Goal: Navigation & Orientation: Find specific page/section

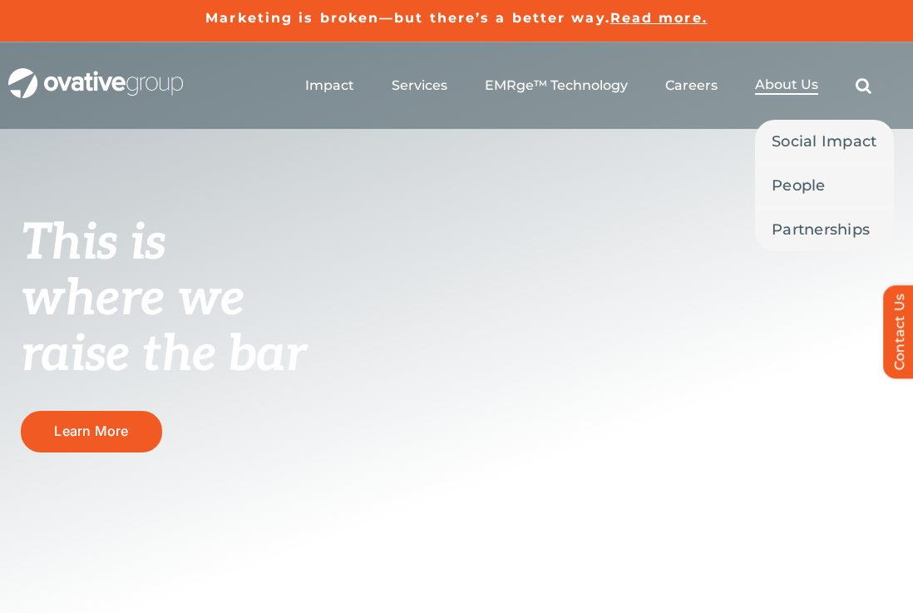
click at [799, 82] on span "About Us" at bounding box center [786, 84] width 63 height 17
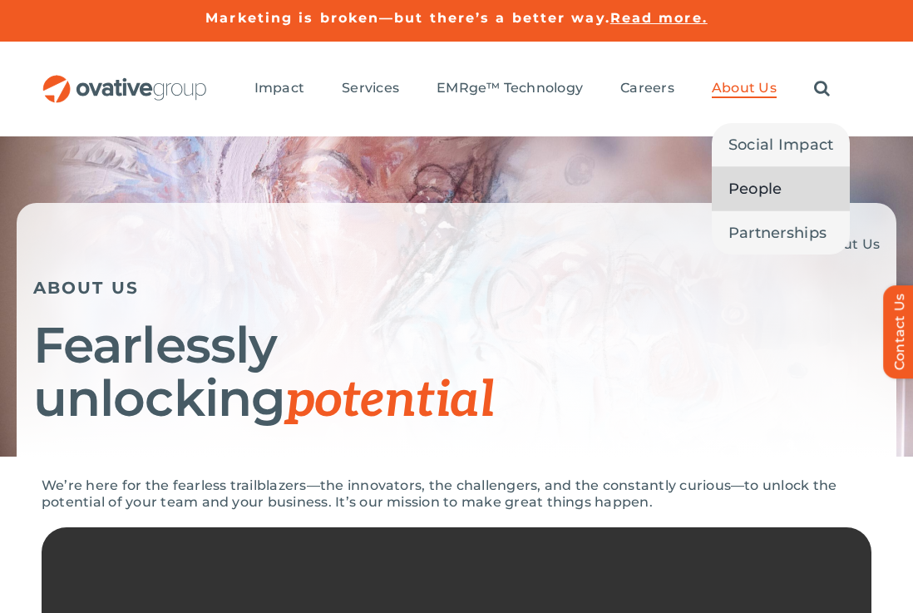
click at [750, 199] on span "People" at bounding box center [755, 188] width 54 height 23
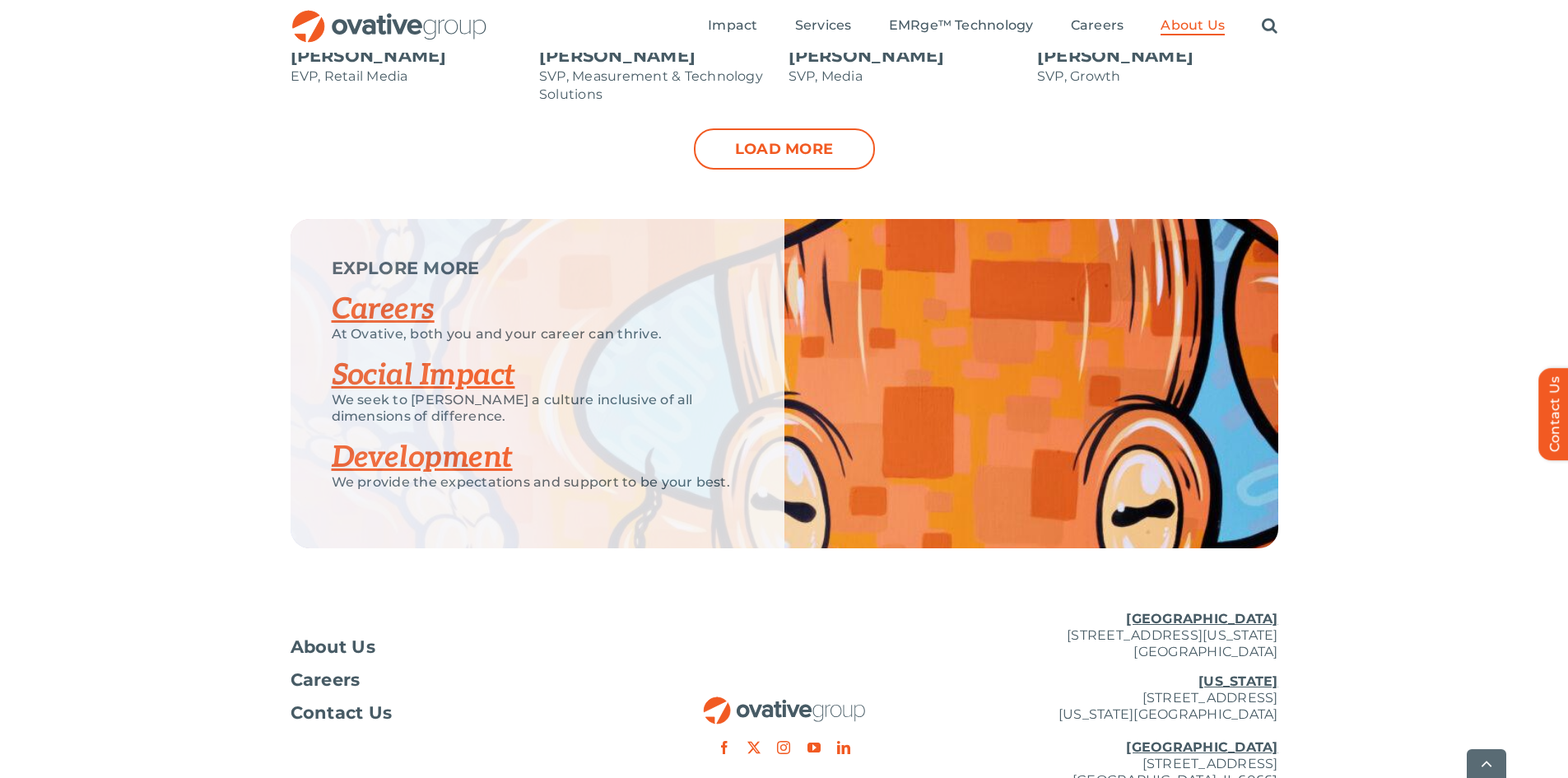
scroll to position [2118, 0]
